Goal: Transaction & Acquisition: Purchase product/service

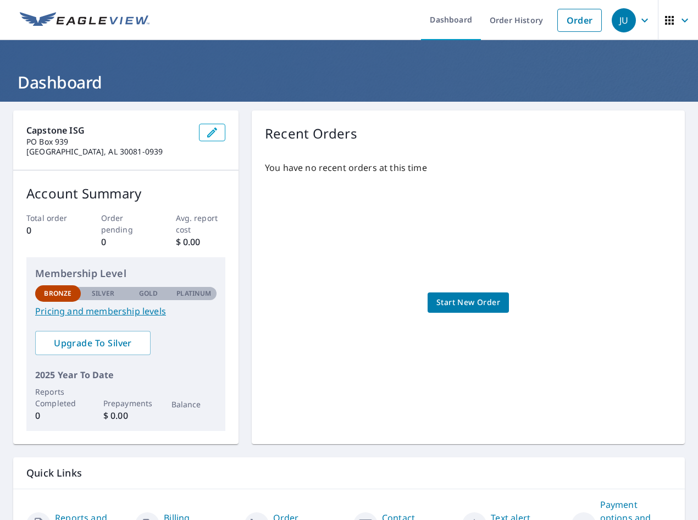
click at [638, 19] on icon "button" at bounding box center [644, 20] width 13 height 13
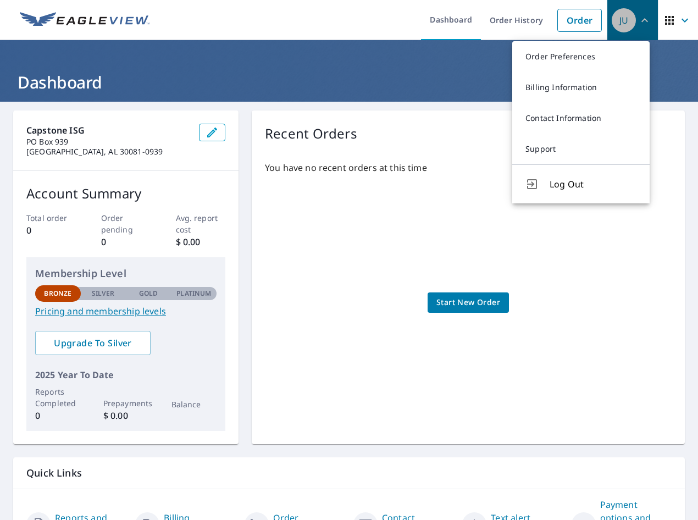
click at [638, 18] on icon "button" at bounding box center [644, 20] width 13 height 13
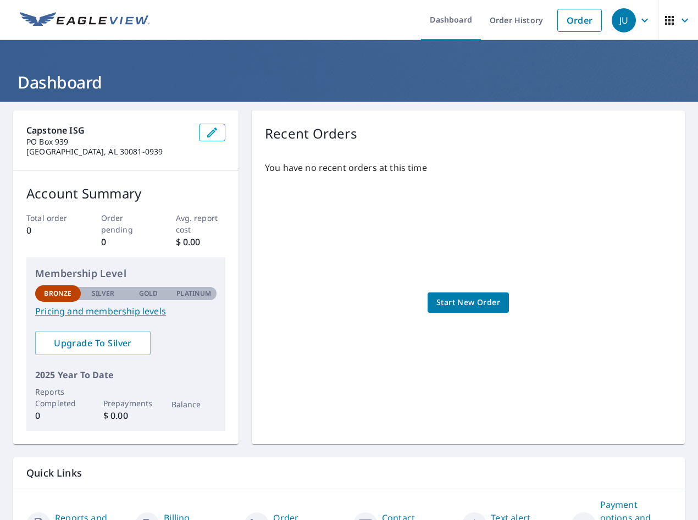
click at [64, 312] on link "Pricing and membership levels" at bounding box center [125, 310] width 181 height 13
click at [452, 308] on span "Start New Order" at bounding box center [468, 303] width 64 height 14
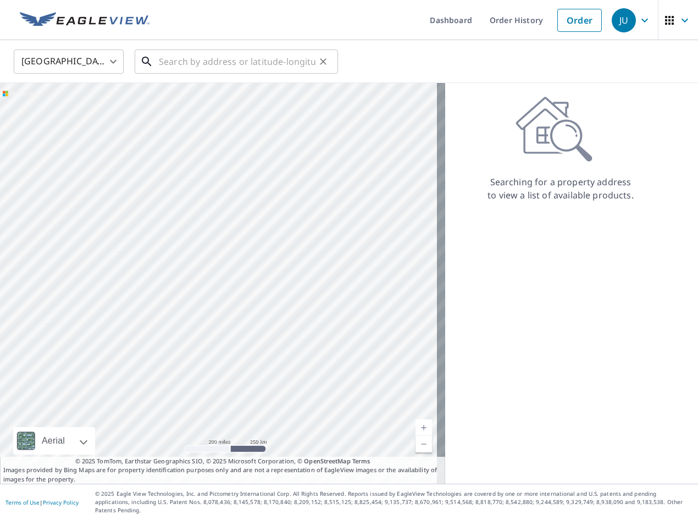
click at [237, 65] on input "text" at bounding box center [237, 61] width 157 height 31
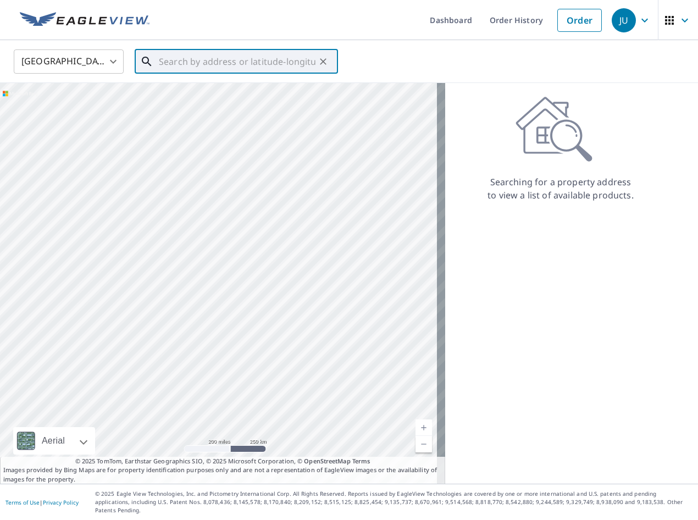
paste input "7391 [GEOGRAPHIC_DATA]"
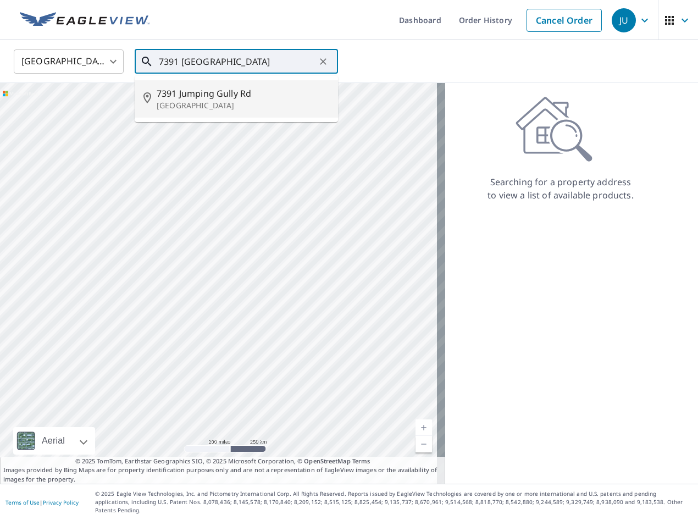
click at [221, 97] on span "7391 Jumping Gully Rd" at bounding box center [243, 93] width 173 height 13
type input "[STREET_ADDRESS]"
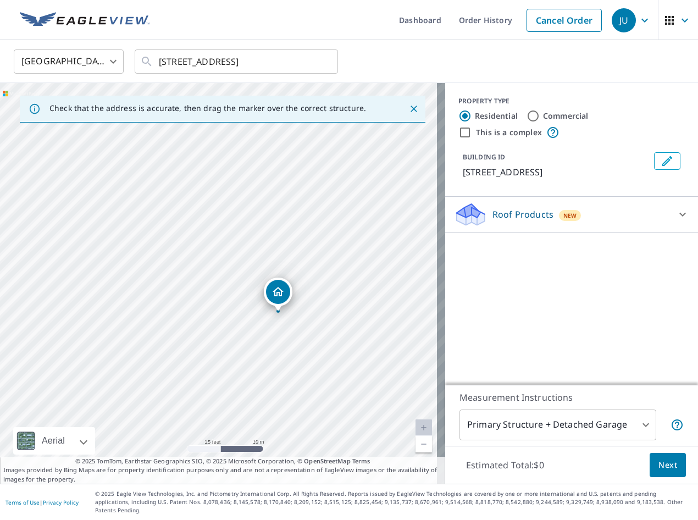
click at [661, 472] on span "Next" at bounding box center [667, 465] width 19 height 14
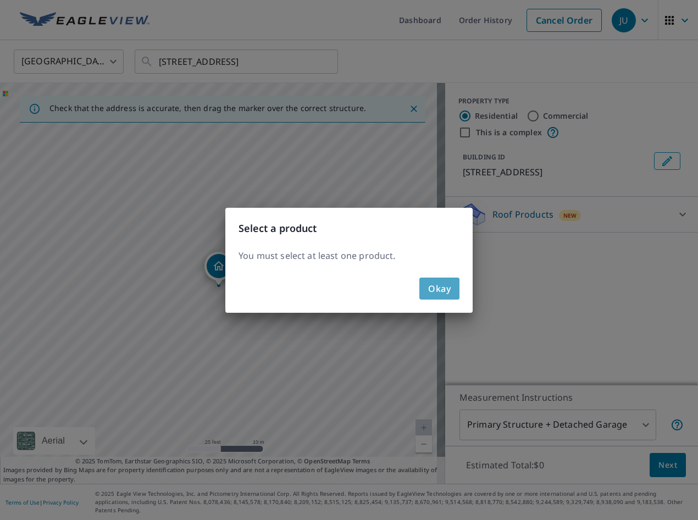
click at [445, 292] on span "Okay" at bounding box center [439, 288] width 23 height 15
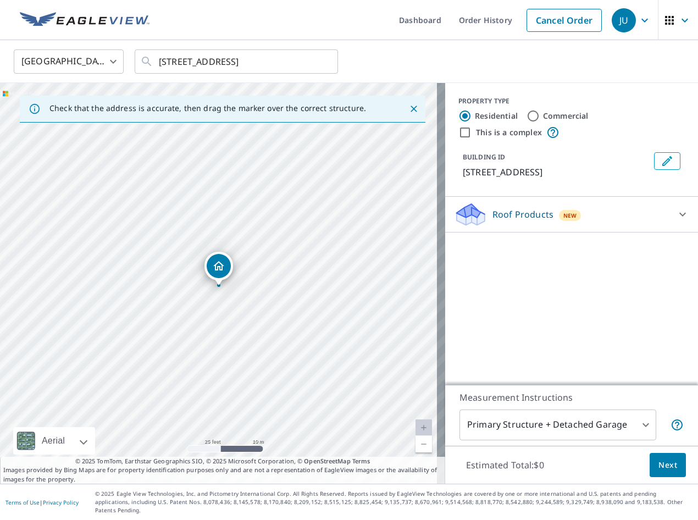
click at [623, 432] on body "[PERSON_NAME] Dashboard Order History Cancel Order JU [GEOGRAPHIC_DATA] [GEOGRA…" at bounding box center [349, 260] width 698 height 520
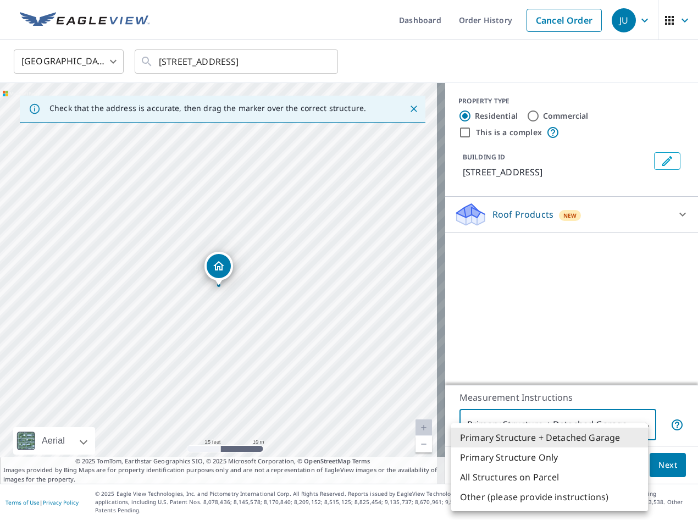
click at [520, 457] on li "Primary Structure Only" at bounding box center [549, 457] width 197 height 20
type input "2"
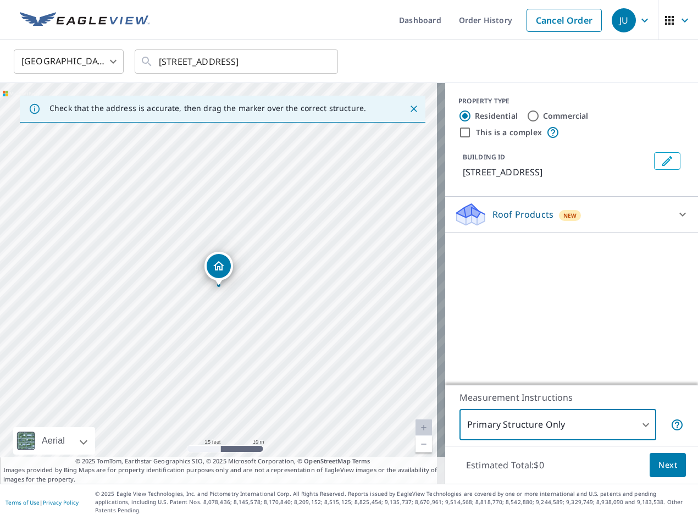
click at [662, 477] on button "Next" at bounding box center [667, 465] width 36 height 25
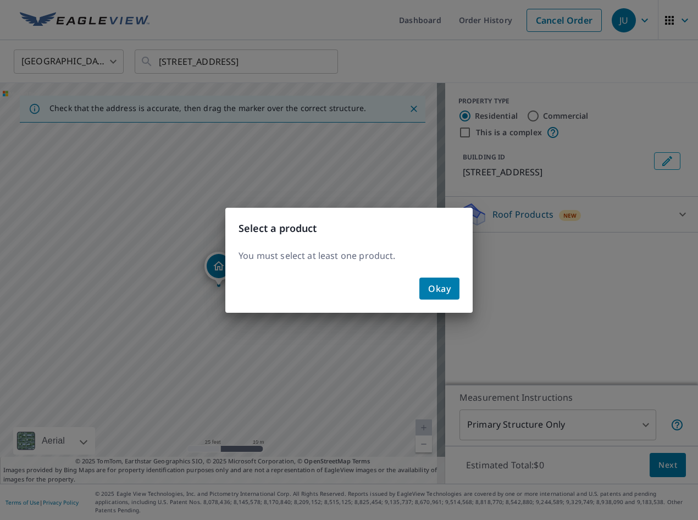
click at [436, 291] on span "Okay" at bounding box center [439, 288] width 23 height 15
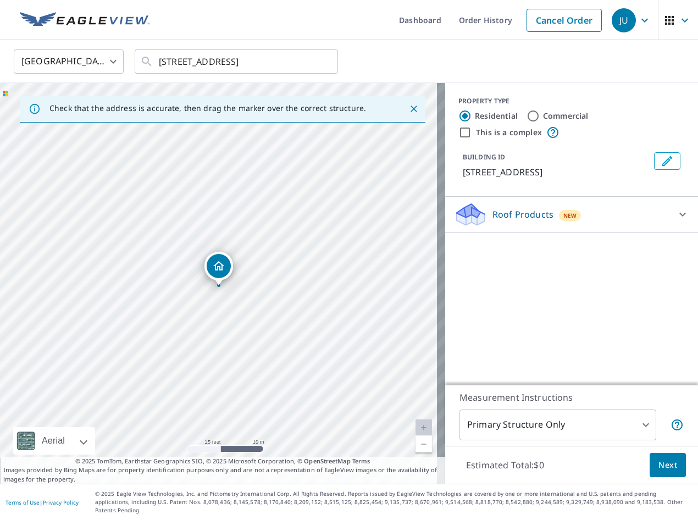
click at [511, 216] on p "Roof Products" at bounding box center [522, 214] width 61 height 13
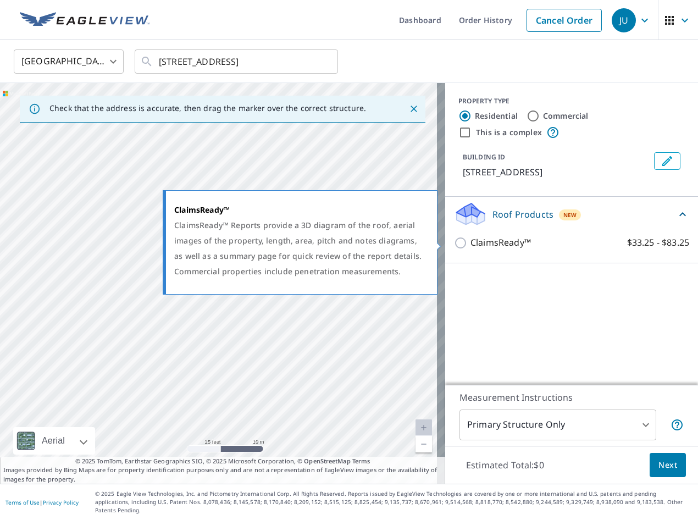
click at [454, 241] on input "ClaimsReady™ $33.25 - $83.25" at bounding box center [462, 242] width 16 height 13
checkbox input "true"
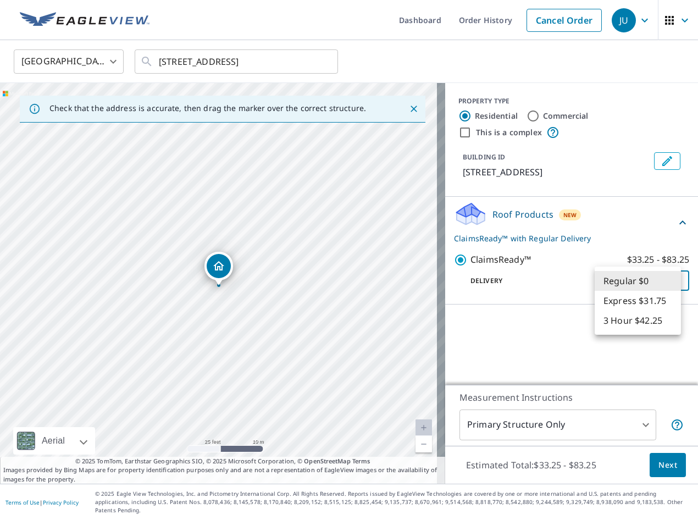
click at [666, 281] on body "[PERSON_NAME] Dashboard Order History Cancel Order JU [GEOGRAPHIC_DATA] [GEOGRA…" at bounding box center [349, 260] width 698 height 520
click at [666, 280] on li "Regular $0" at bounding box center [638, 281] width 86 height 20
click at [669, 274] on body "[PERSON_NAME] Dashboard Order History Cancel Order JU [GEOGRAPHIC_DATA] [GEOGRA…" at bounding box center [349, 260] width 698 height 520
click at [635, 280] on li "Regular $0" at bounding box center [638, 281] width 86 height 20
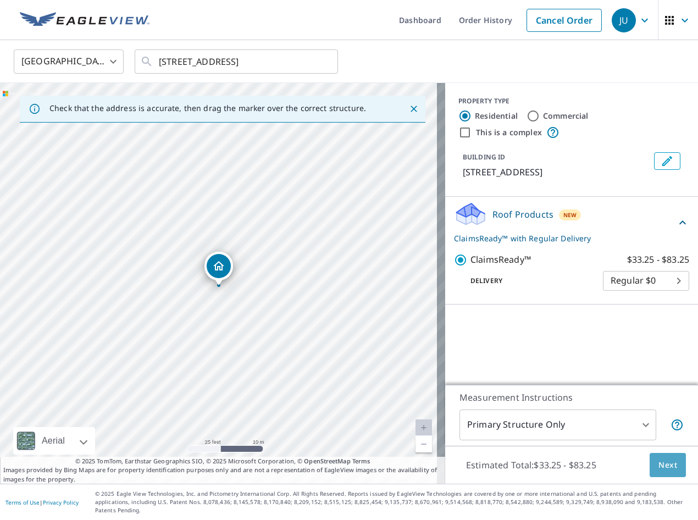
click at [649, 469] on button "Next" at bounding box center [667, 465] width 36 height 25
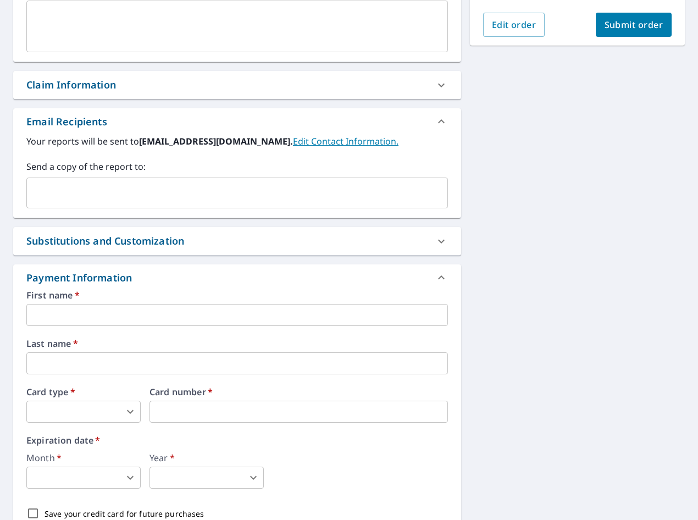
scroll to position [330, 0]
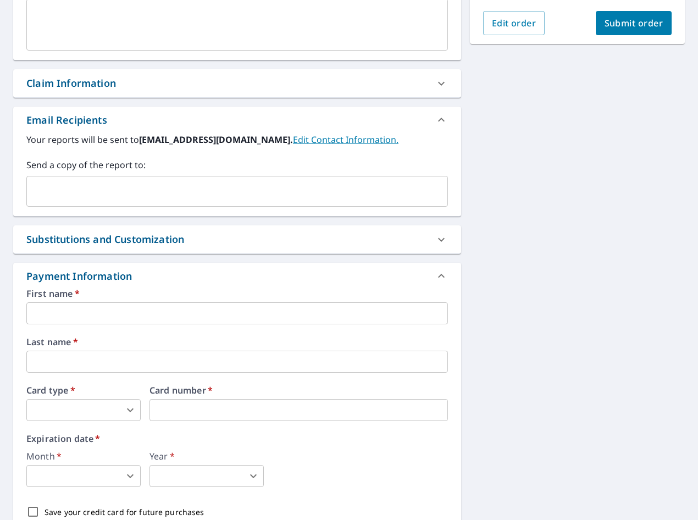
click at [41, 192] on input "text" at bounding box center [228, 191] width 395 height 21
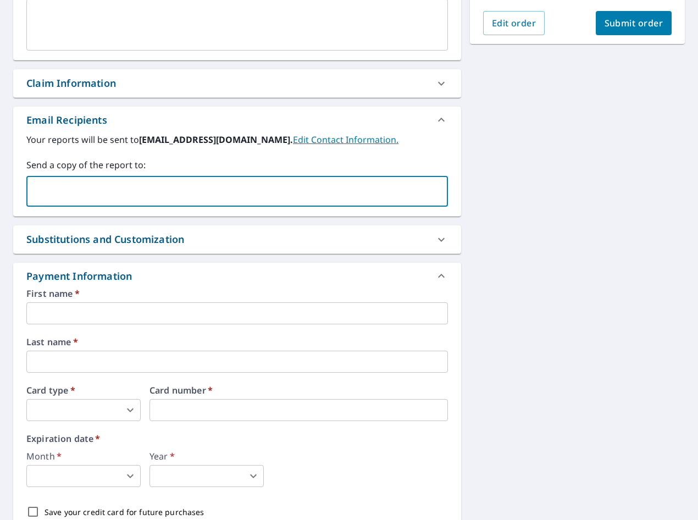
click at [44, 313] on input "text" at bounding box center [236, 313] width 421 height 22
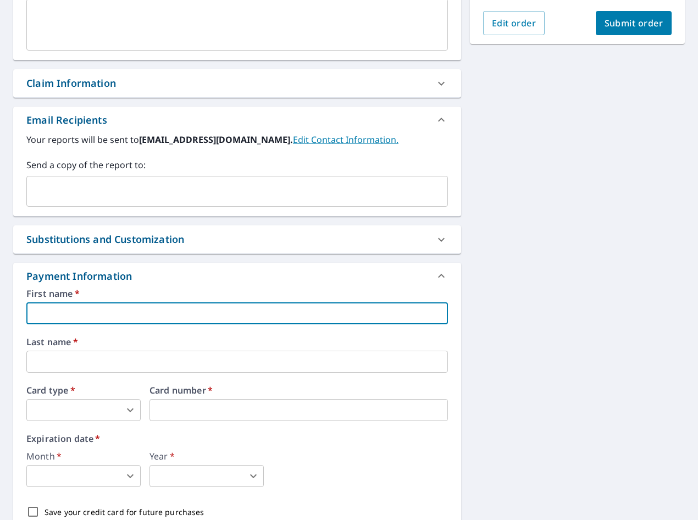
type input "[PERSON_NAME]"
type input "[EMAIL_ADDRESS][DOMAIN_NAME]"
type input "Soulsby"
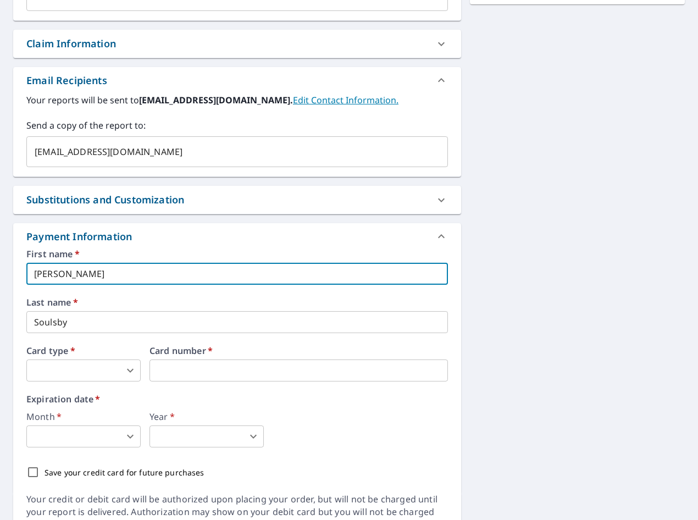
scroll to position [426, 0]
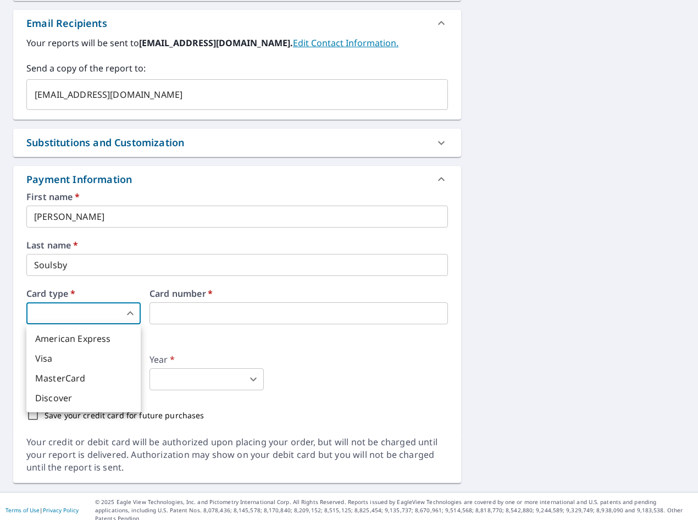
click at [82, 311] on body "[PERSON_NAME] Dashboard Order History Cancel Order JU Dashboard / Finalize Orde…" at bounding box center [349, 260] width 698 height 520
click at [71, 335] on li "American Express" at bounding box center [83, 339] width 114 height 20
type input "1"
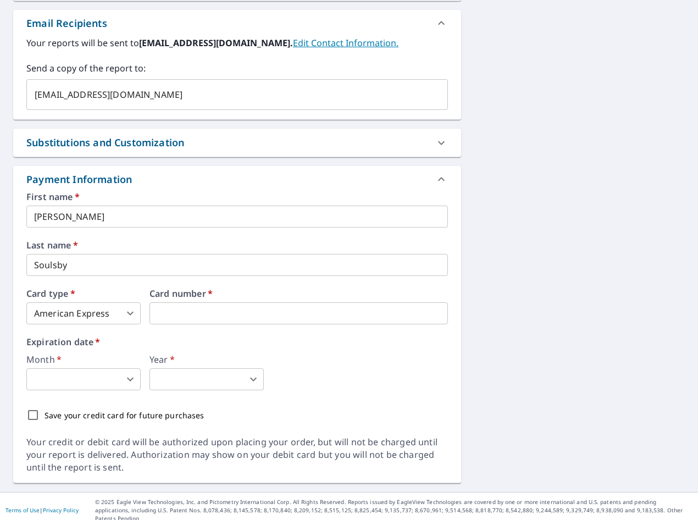
click at [70, 375] on body "[PERSON_NAME] Dashboard Order History Cancel Order JU Dashboard / Finalize Orde…" at bounding box center [349, 260] width 698 height 520
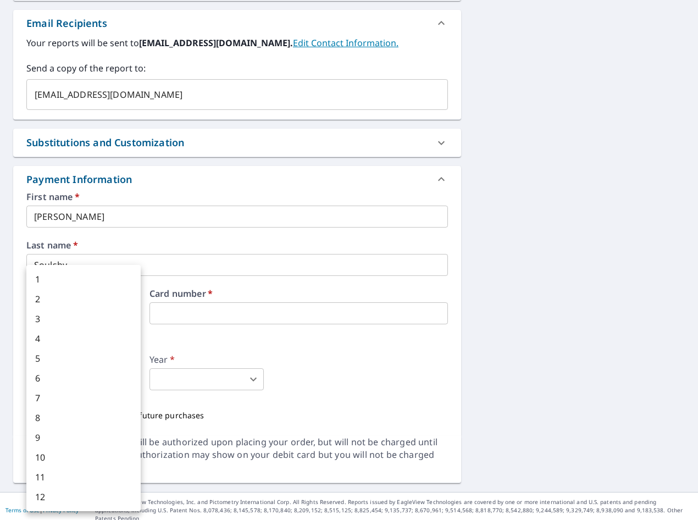
click at [81, 300] on li "2" at bounding box center [83, 299] width 114 height 20
type input "2"
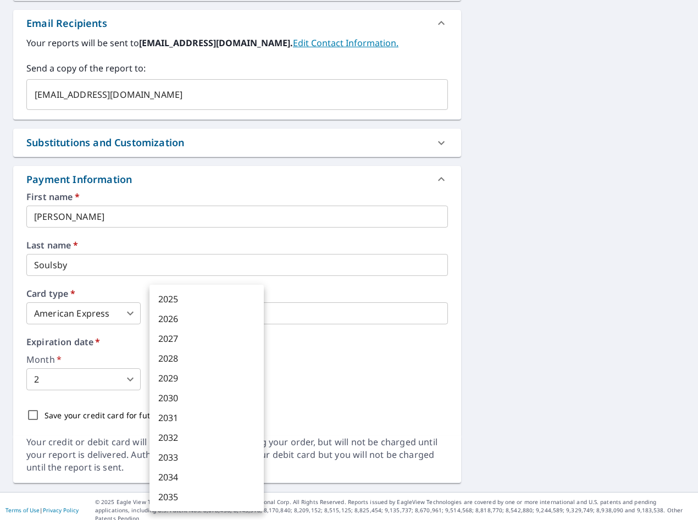
click at [245, 379] on body "[PERSON_NAME] Dashboard Order History Cancel Order JU Dashboard / Finalize Orde…" at bounding box center [349, 260] width 698 height 520
click at [190, 398] on li "2030" at bounding box center [206, 398] width 114 height 20
type input "2030"
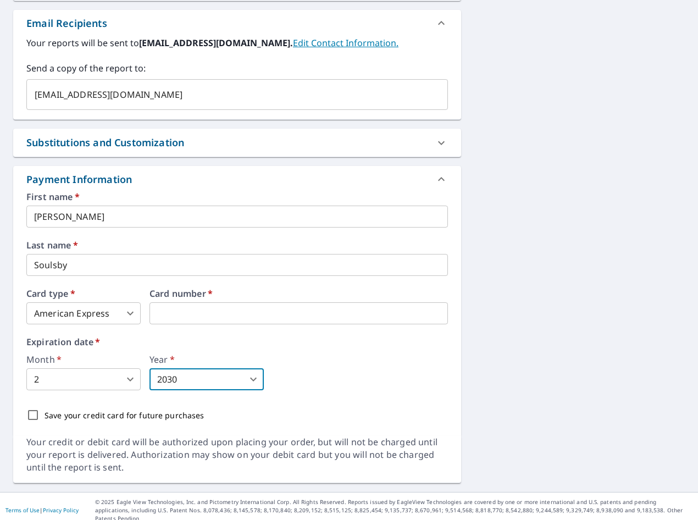
click at [34, 414] on input "Save your credit card for future purchases" at bounding box center [32, 414] width 23 height 23
checkbox input "true"
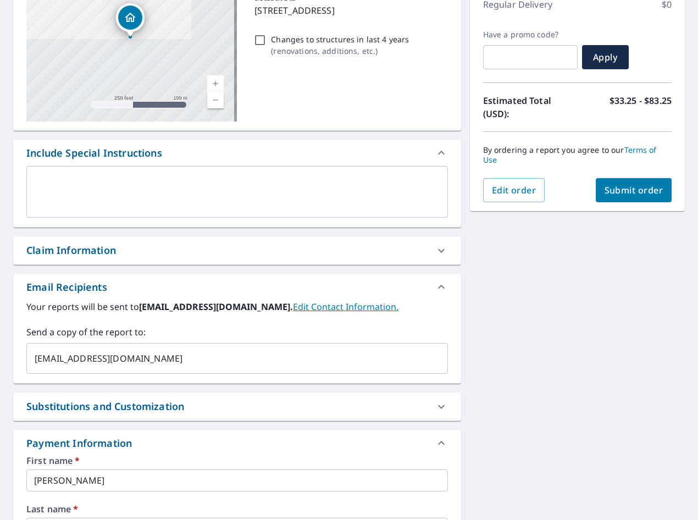
scroll to position [97, 0]
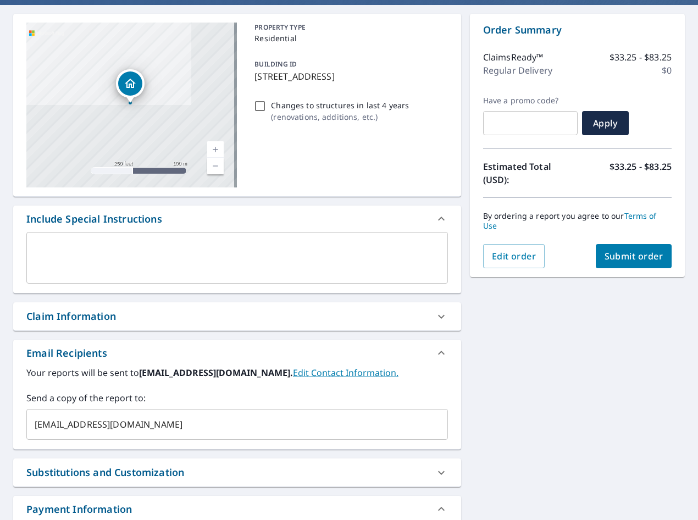
click at [604, 252] on span "Submit order" at bounding box center [633, 256] width 59 height 12
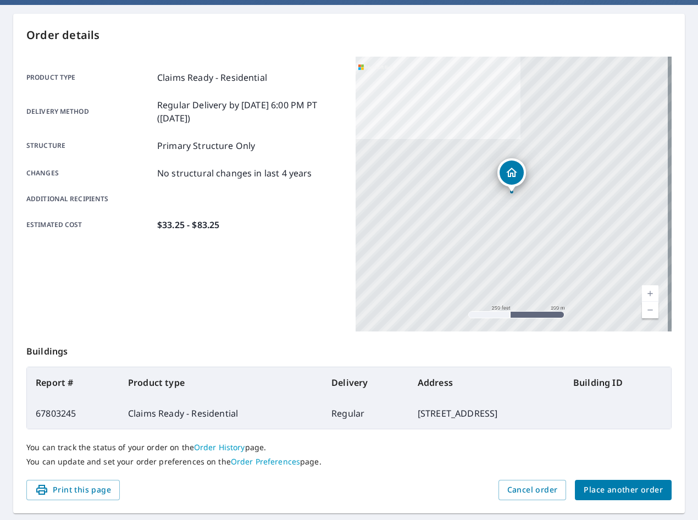
click at [194, 289] on div "Product type Claims Ready - Residential Delivery method Regular Delivery by [DA…" at bounding box center [184, 194] width 316 height 275
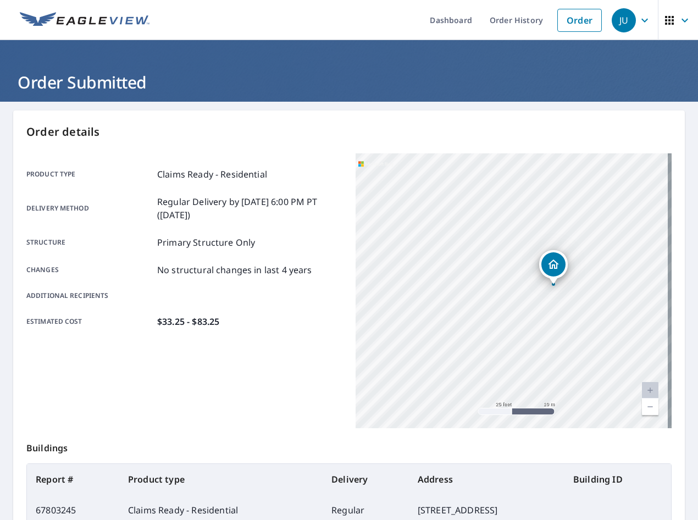
click at [509, 411] on div "[STREET_ADDRESS]" at bounding box center [513, 290] width 316 height 275
click at [506, 413] on div "[STREET_ADDRESS]" at bounding box center [513, 290] width 316 height 275
click at [520, 410] on div "[STREET_ADDRESS]" at bounding box center [513, 290] width 316 height 275
click at [532, 408] on div "[STREET_ADDRESS]" at bounding box center [513, 290] width 316 height 275
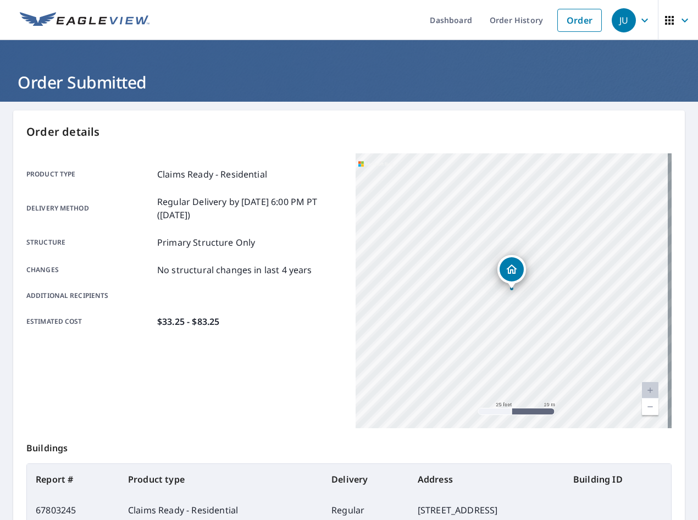
click at [488, 410] on div "[STREET_ADDRESS]" at bounding box center [513, 290] width 316 height 275
click at [474, 413] on div "[STREET_ADDRESS]" at bounding box center [513, 290] width 316 height 275
click at [612, 159] on div "[STREET_ADDRESS]" at bounding box center [513, 290] width 316 height 275
drag, startPoint x: 497, startPoint y: 302, endPoint x: 612, endPoint y: 165, distance: 179.0
click at [612, 165] on div "[STREET_ADDRESS]" at bounding box center [513, 290] width 316 height 275
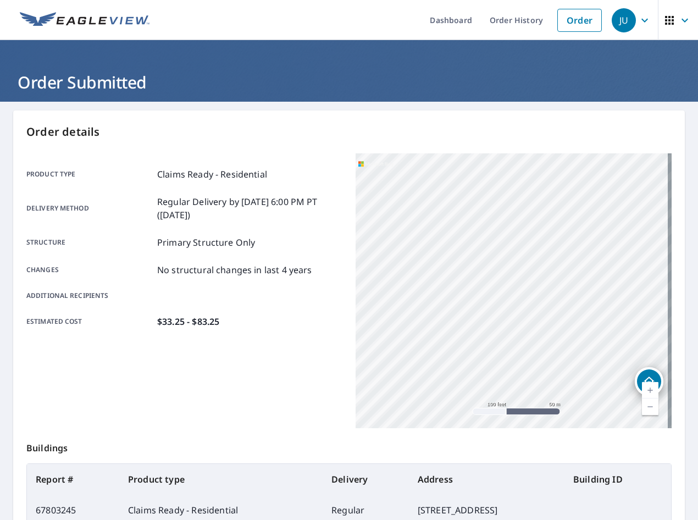
drag, startPoint x: 438, startPoint y: 276, endPoint x: 554, endPoint y: 411, distance: 178.1
click at [554, 411] on div "[STREET_ADDRESS]" at bounding box center [513, 290] width 316 height 275
drag, startPoint x: 512, startPoint y: 233, endPoint x: 492, endPoint y: 304, distance: 74.3
click at [552, 284] on div "[STREET_ADDRESS]" at bounding box center [513, 290] width 316 height 275
drag, startPoint x: 509, startPoint y: 318, endPoint x: 438, endPoint y: 316, distance: 70.4
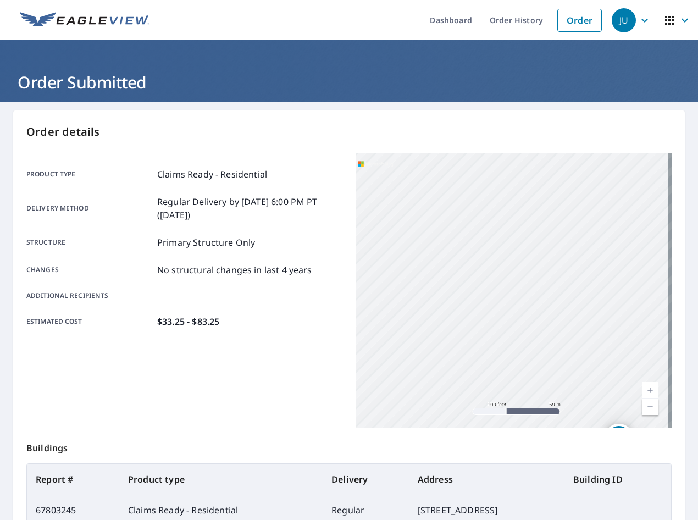
click at [439, 314] on div "[STREET_ADDRESS]" at bounding box center [513, 290] width 316 height 275
drag, startPoint x: 502, startPoint y: 342, endPoint x: 447, endPoint y: 292, distance: 74.7
click at [447, 292] on div "[STREET_ADDRESS]" at bounding box center [513, 290] width 316 height 275
drag, startPoint x: 515, startPoint y: 312, endPoint x: 447, endPoint y: 262, distance: 84.8
click at [449, 263] on div "[STREET_ADDRESS]" at bounding box center [513, 290] width 316 height 275
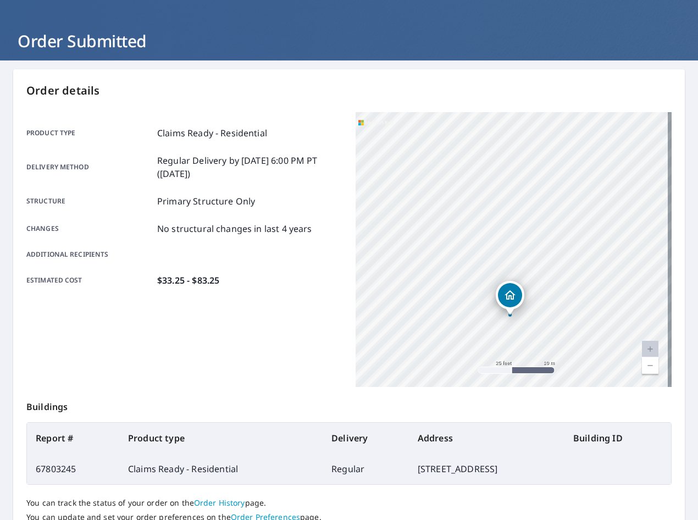
scroll to position [127, 0]
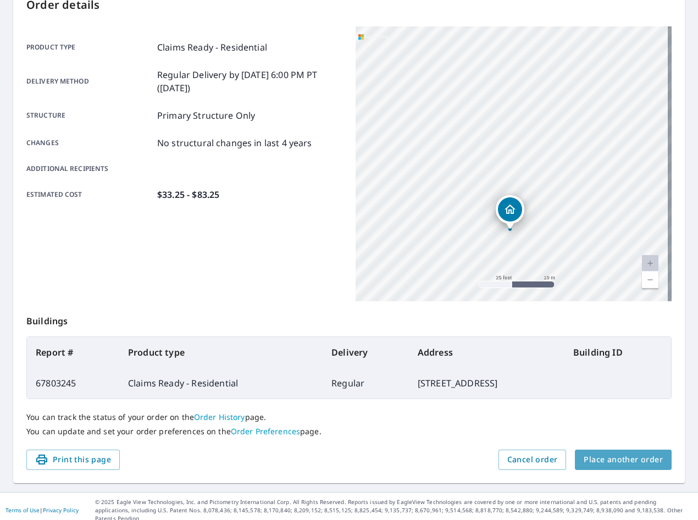
click at [627, 455] on span "Place another order" at bounding box center [623, 460] width 79 height 14
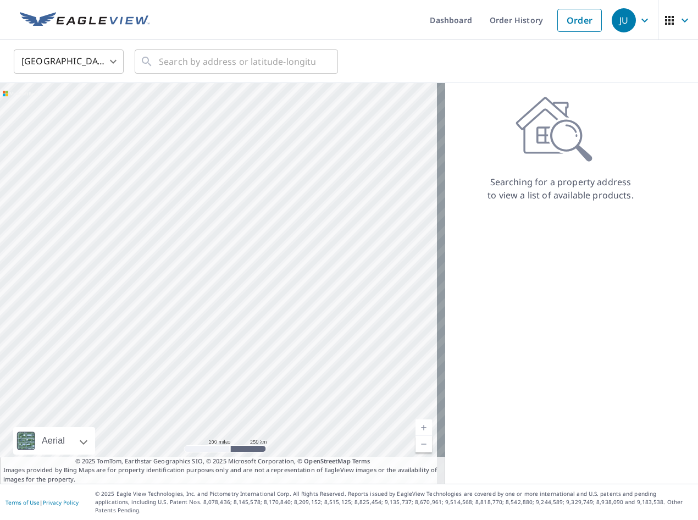
click at [617, 16] on div "JU" at bounding box center [624, 20] width 24 height 24
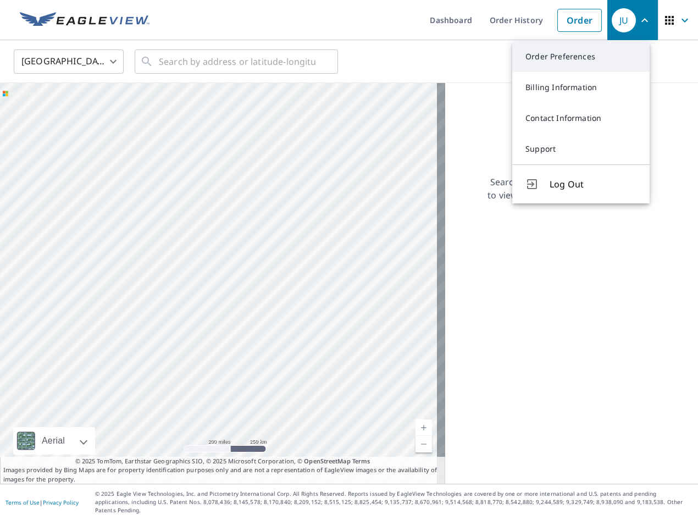
click at [566, 55] on link "Order Preferences" at bounding box center [580, 56] width 137 height 31
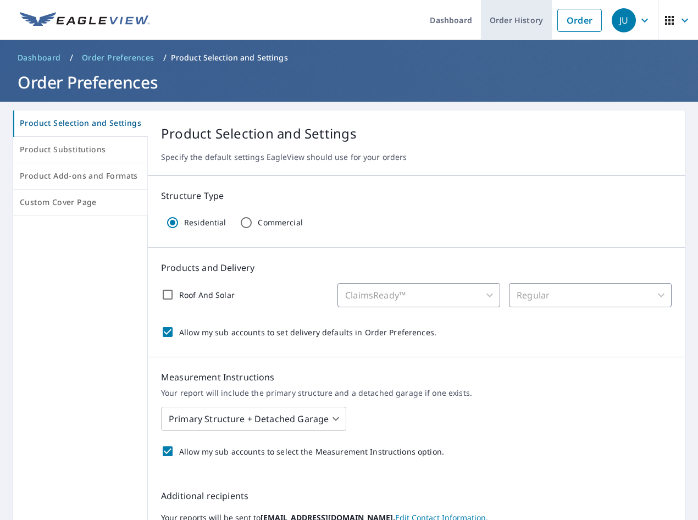
click at [511, 25] on link "Order History" at bounding box center [516, 20] width 71 height 40
